Goal: Check status: Check status

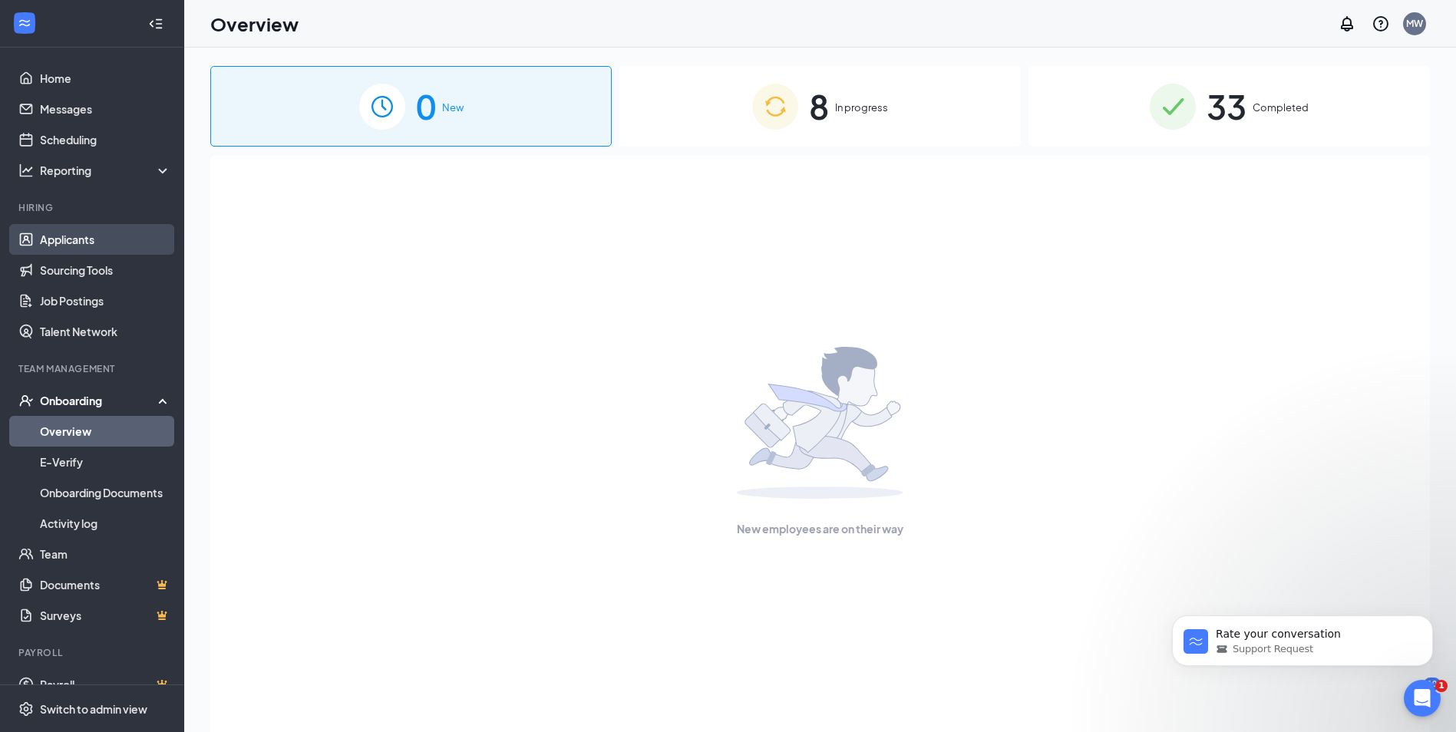
click at [71, 228] on link "Applicants" at bounding box center [105, 239] width 131 height 31
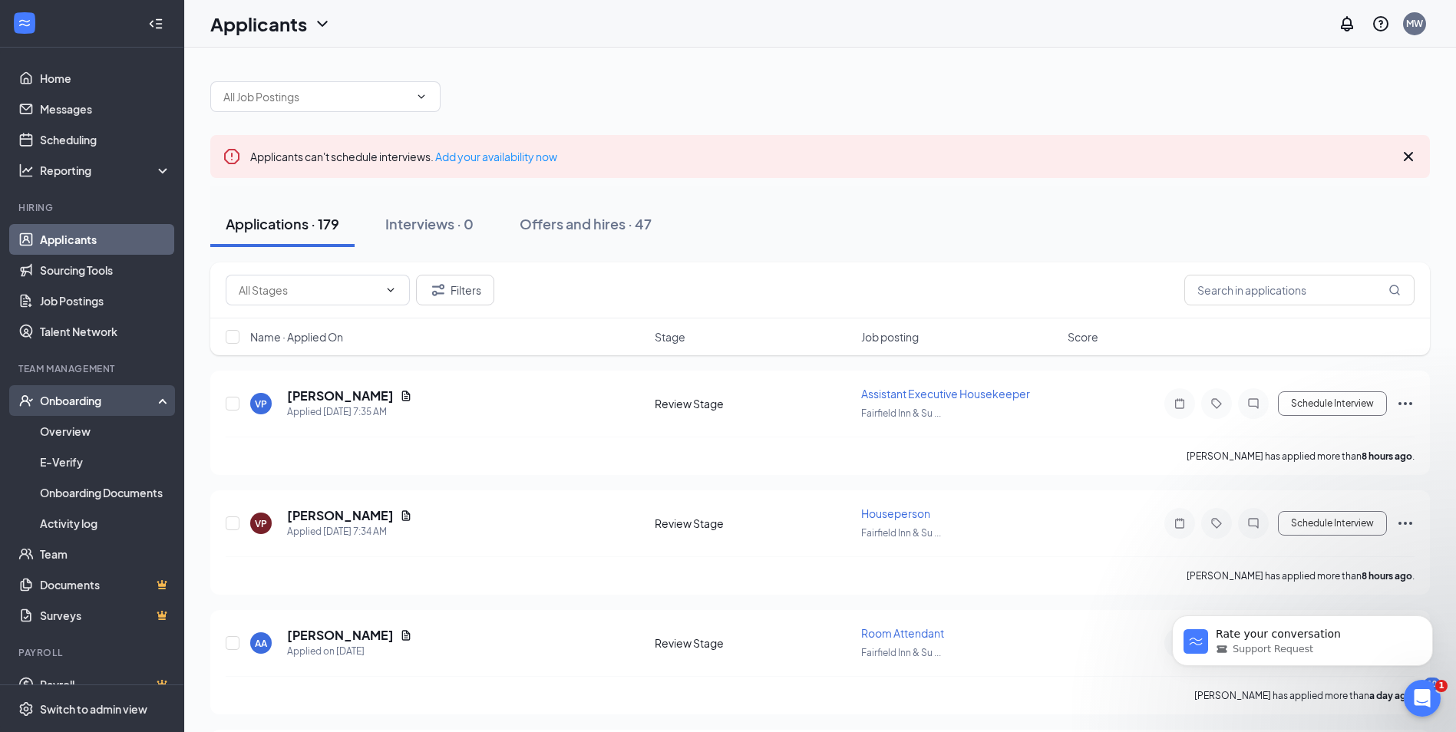
click at [85, 408] on div "Onboarding" at bounding box center [99, 400] width 118 height 15
click at [81, 405] on div "Onboarding" at bounding box center [99, 400] width 118 height 15
click at [65, 433] on link "Overview" at bounding box center [105, 431] width 131 height 31
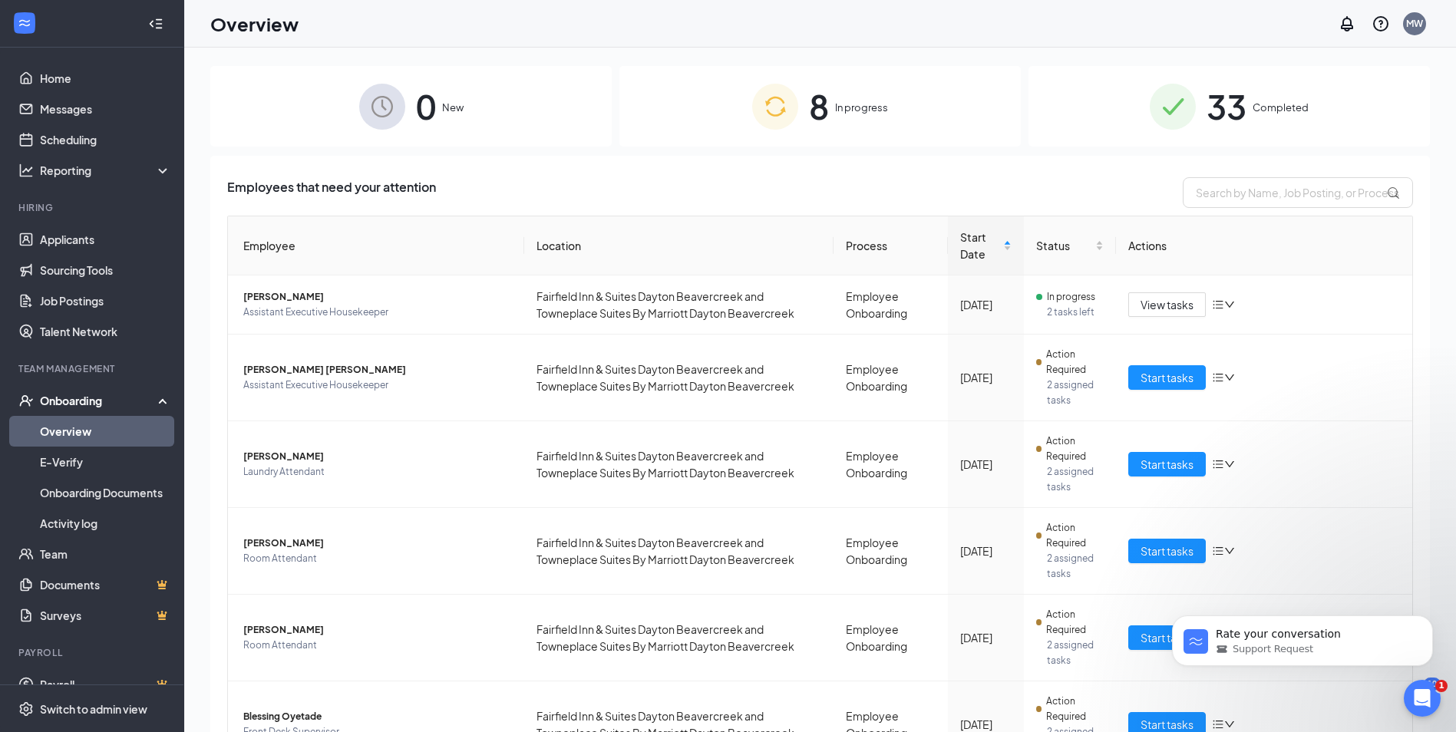
click at [817, 130] on span "8" at bounding box center [819, 106] width 20 height 53
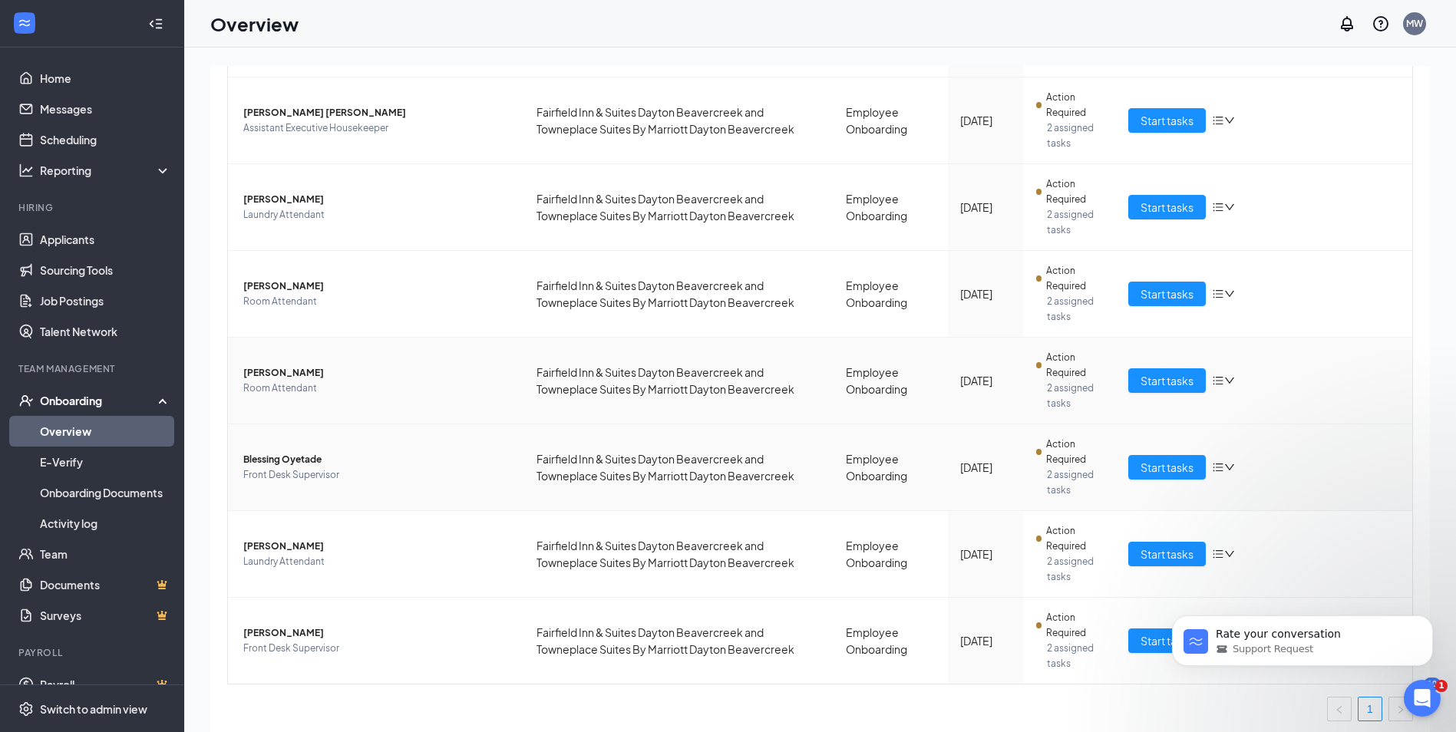
scroll to position [263, 0]
